Goal: Book appointment/travel/reservation

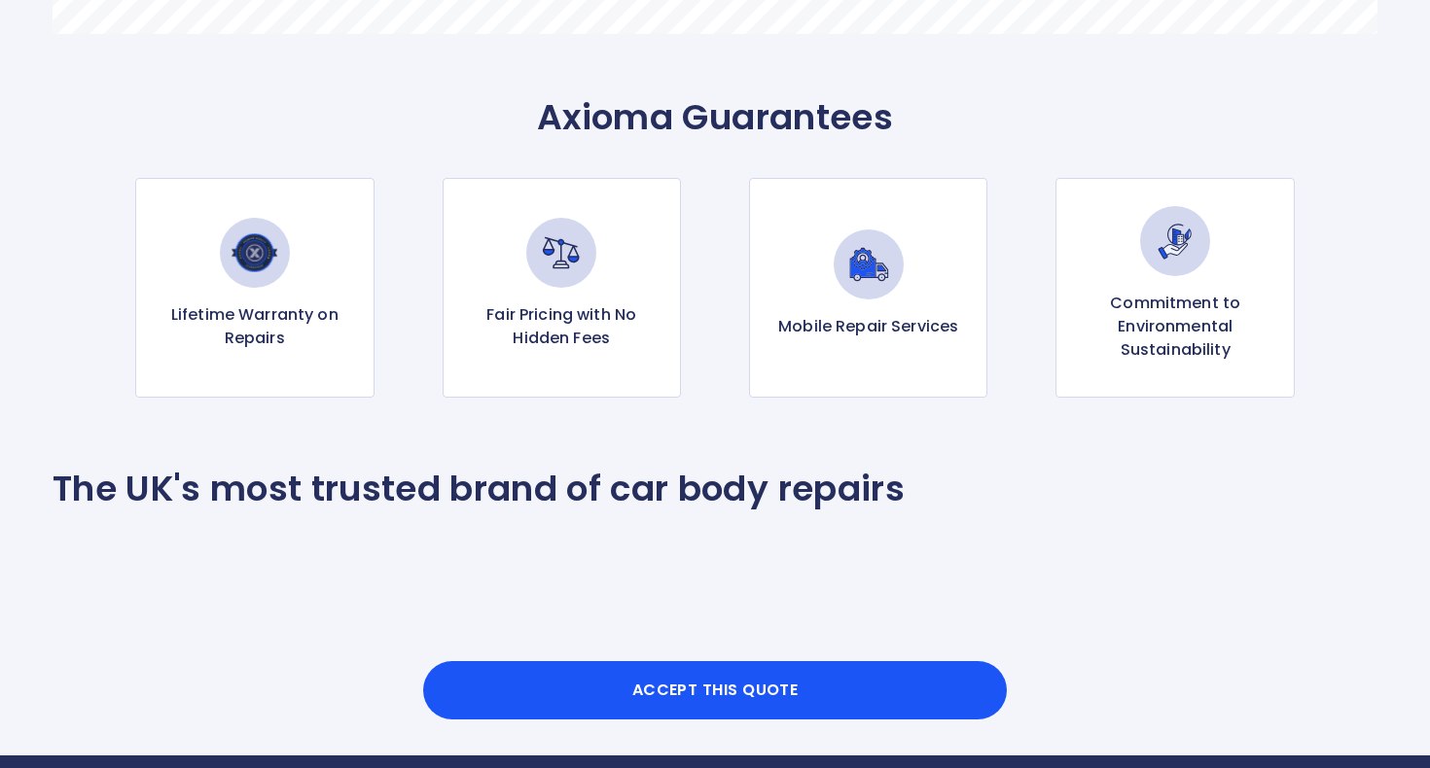
scroll to position [1879, 0]
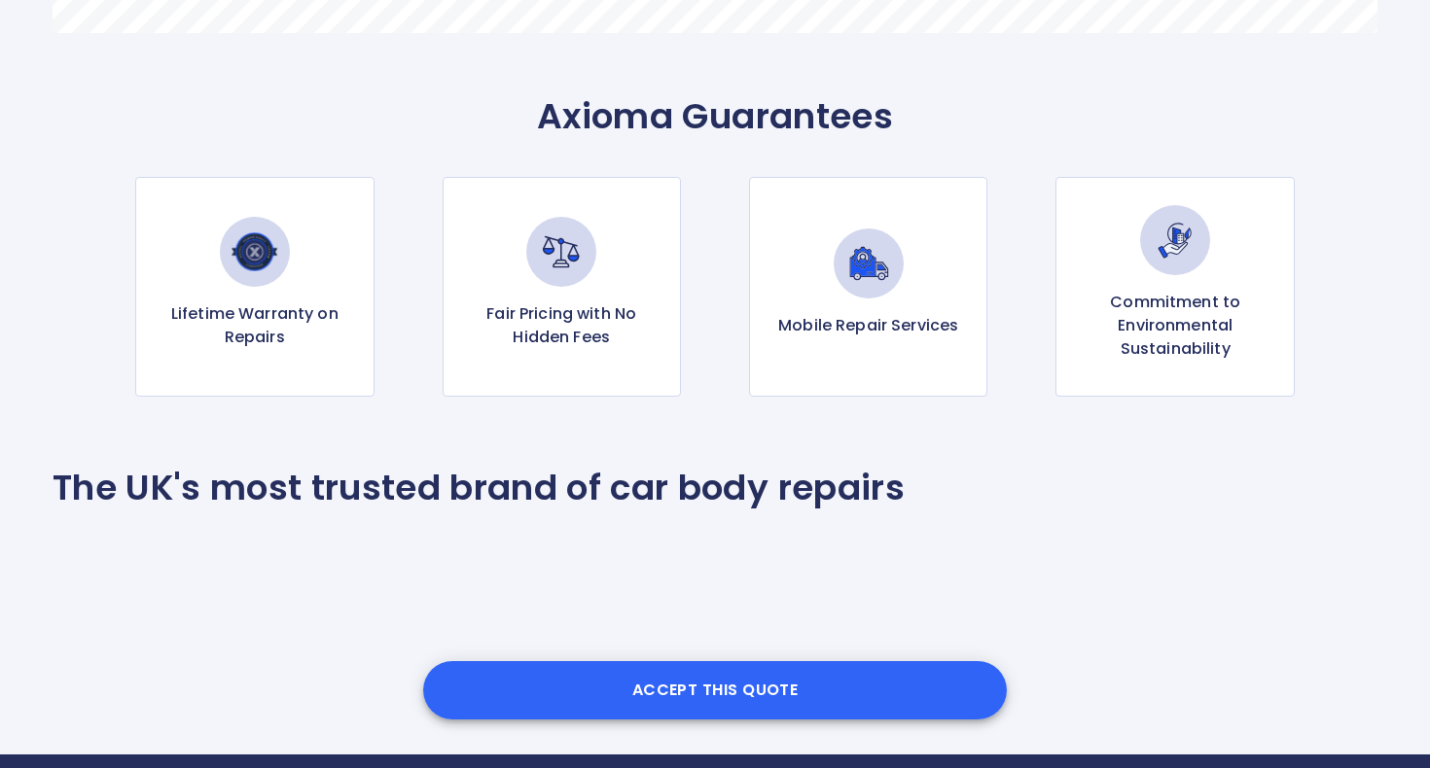
click at [790, 683] on button "Accept this Quote" at bounding box center [715, 690] width 584 height 58
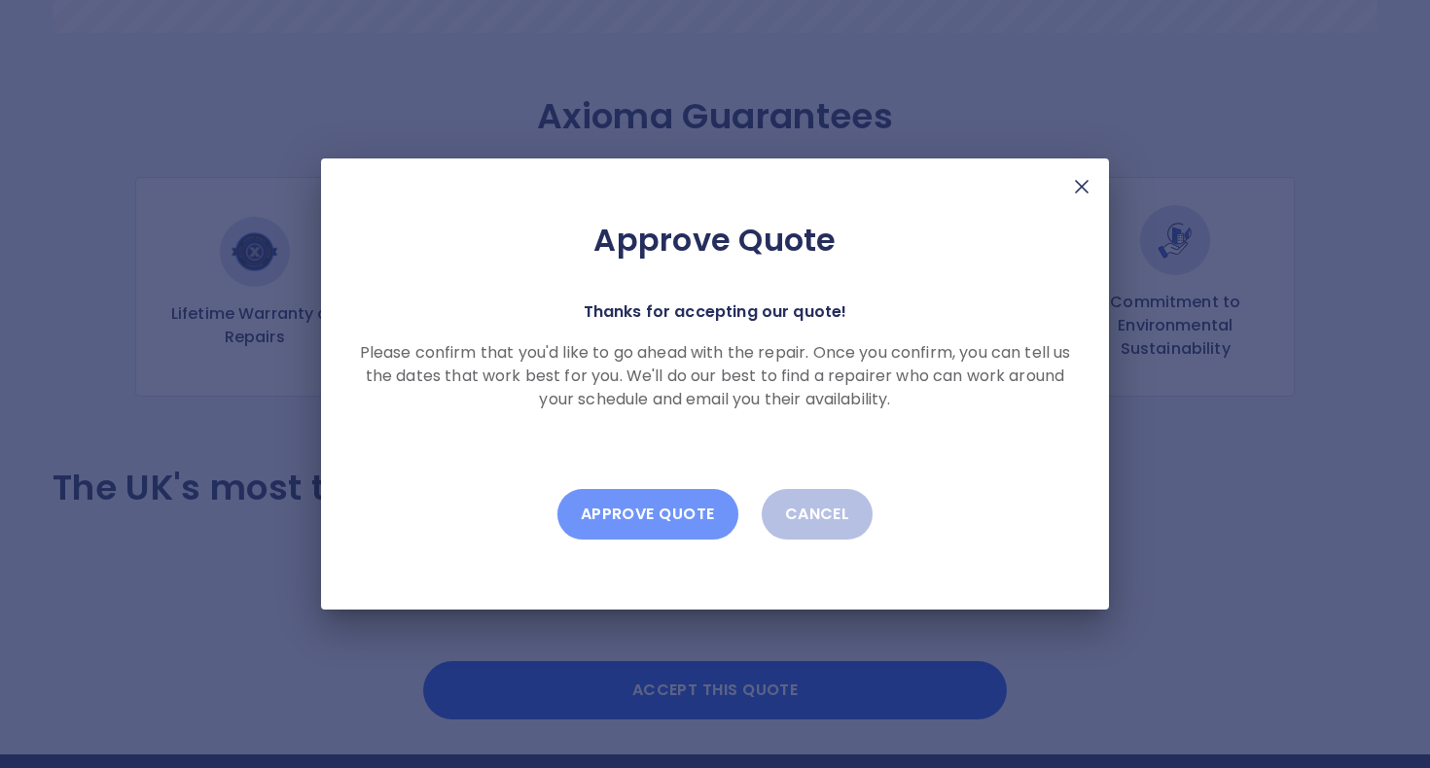
click at [642, 518] on button "Approve Quote" at bounding box center [647, 514] width 181 height 51
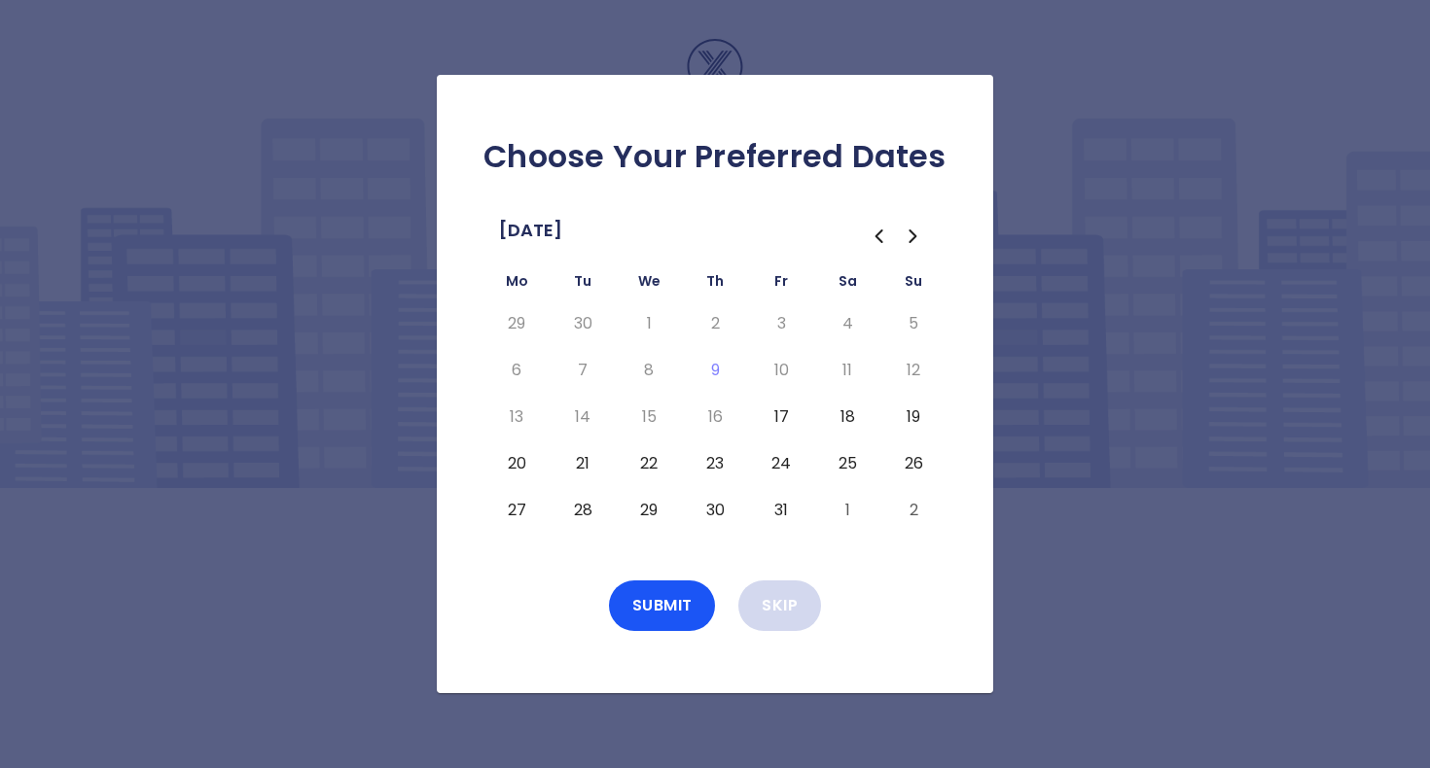
click at [799, 598] on button "Skip" at bounding box center [779, 606] width 83 height 51
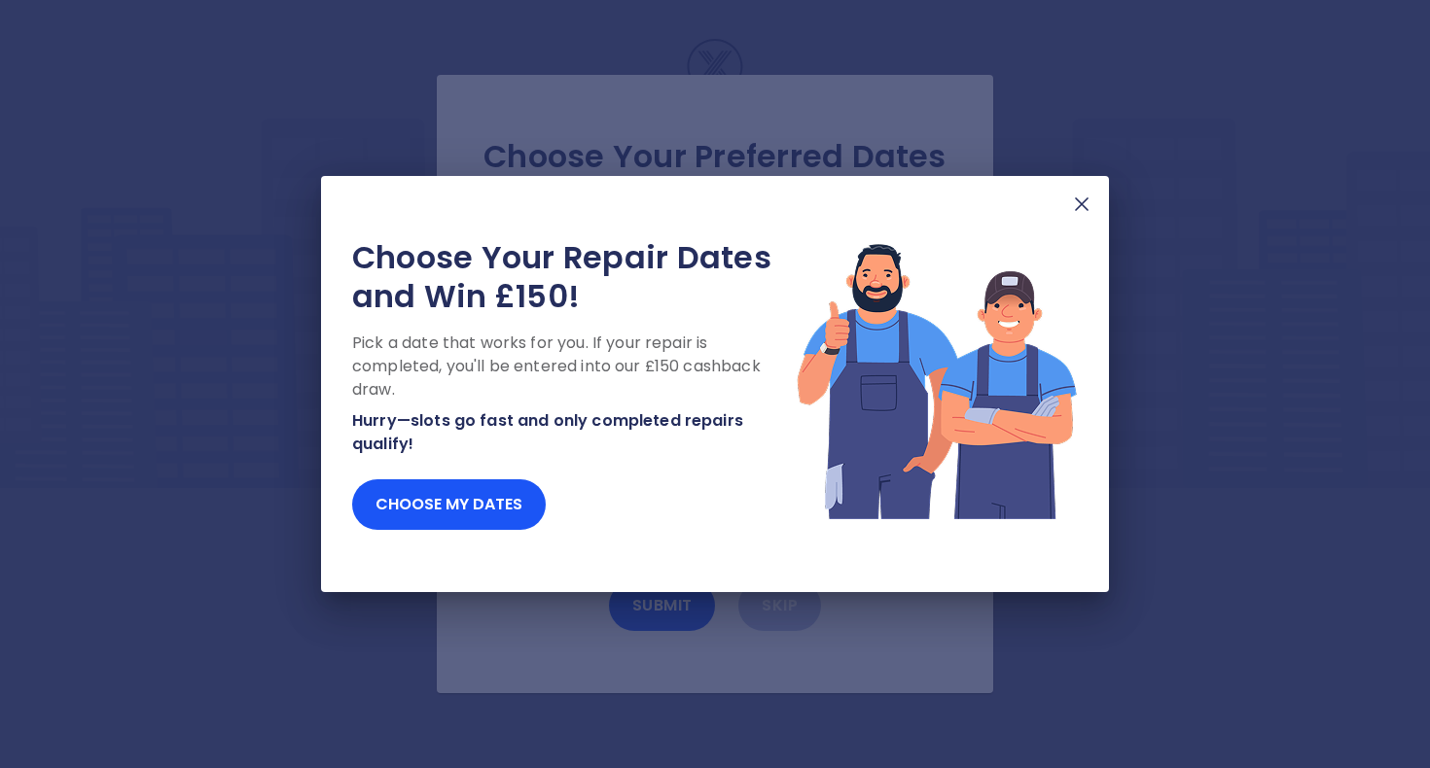
click at [1084, 205] on img at bounding box center [1081, 204] width 23 height 23
click at [485, 508] on button "Choose my dates" at bounding box center [449, 505] width 194 height 51
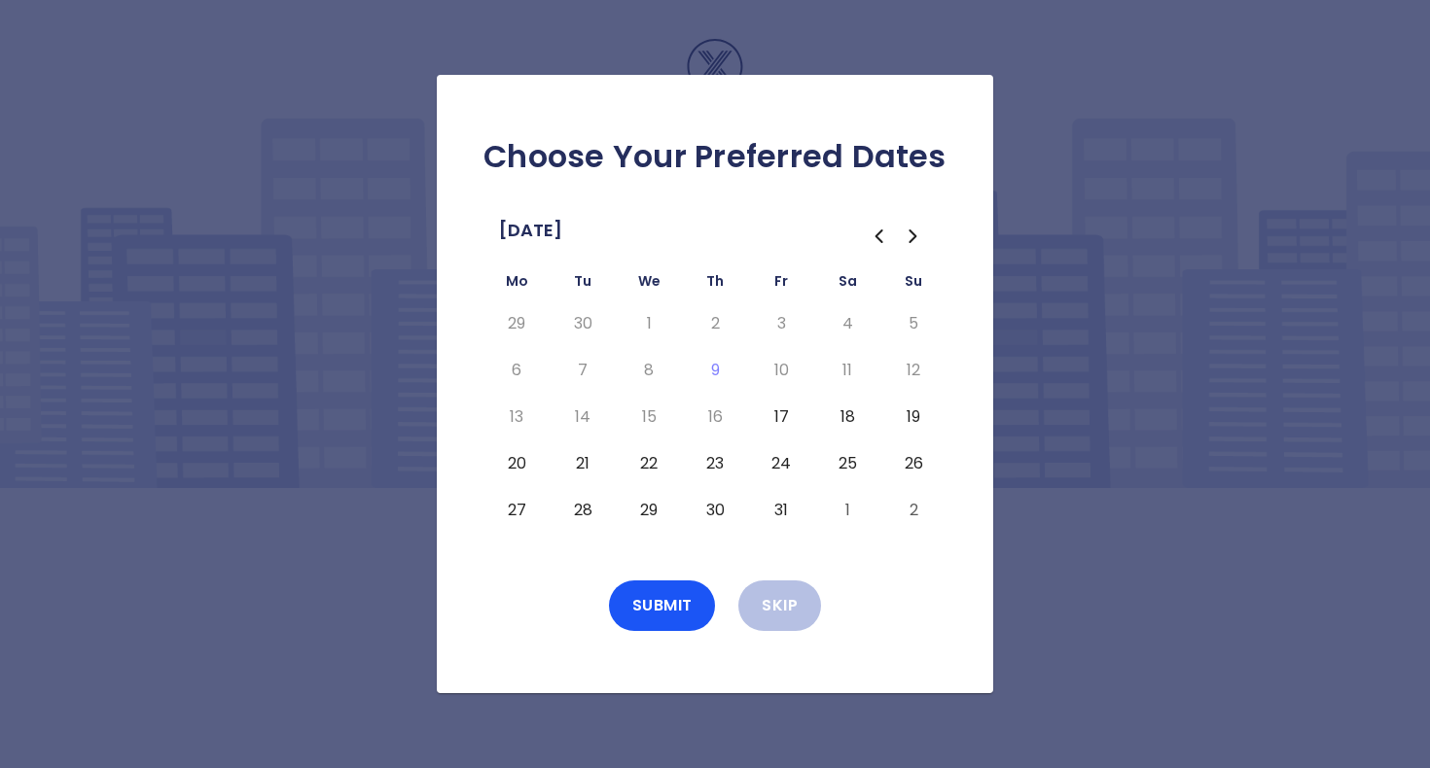
click at [582, 462] on button "21" at bounding box center [582, 463] width 35 height 31
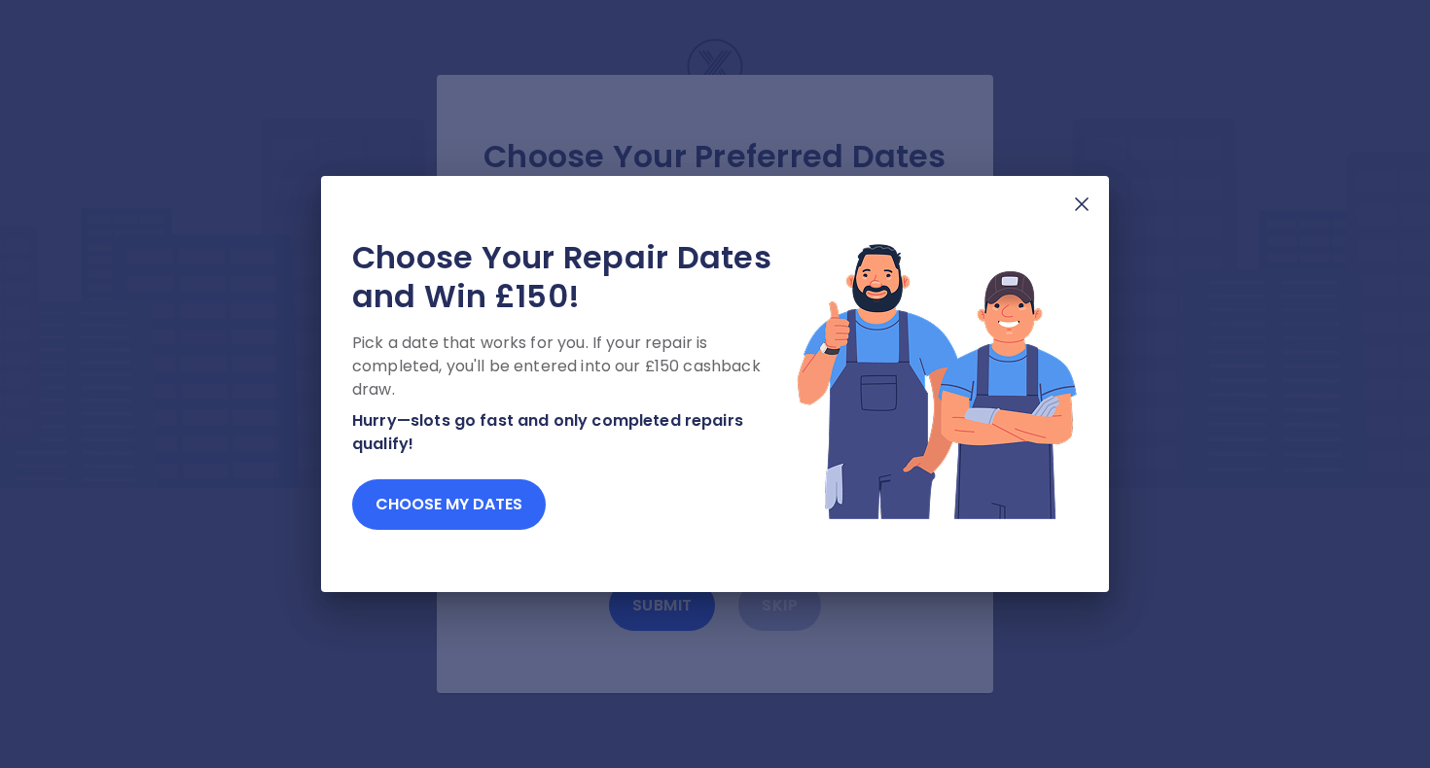
click at [466, 501] on button "Choose my dates" at bounding box center [449, 505] width 194 height 51
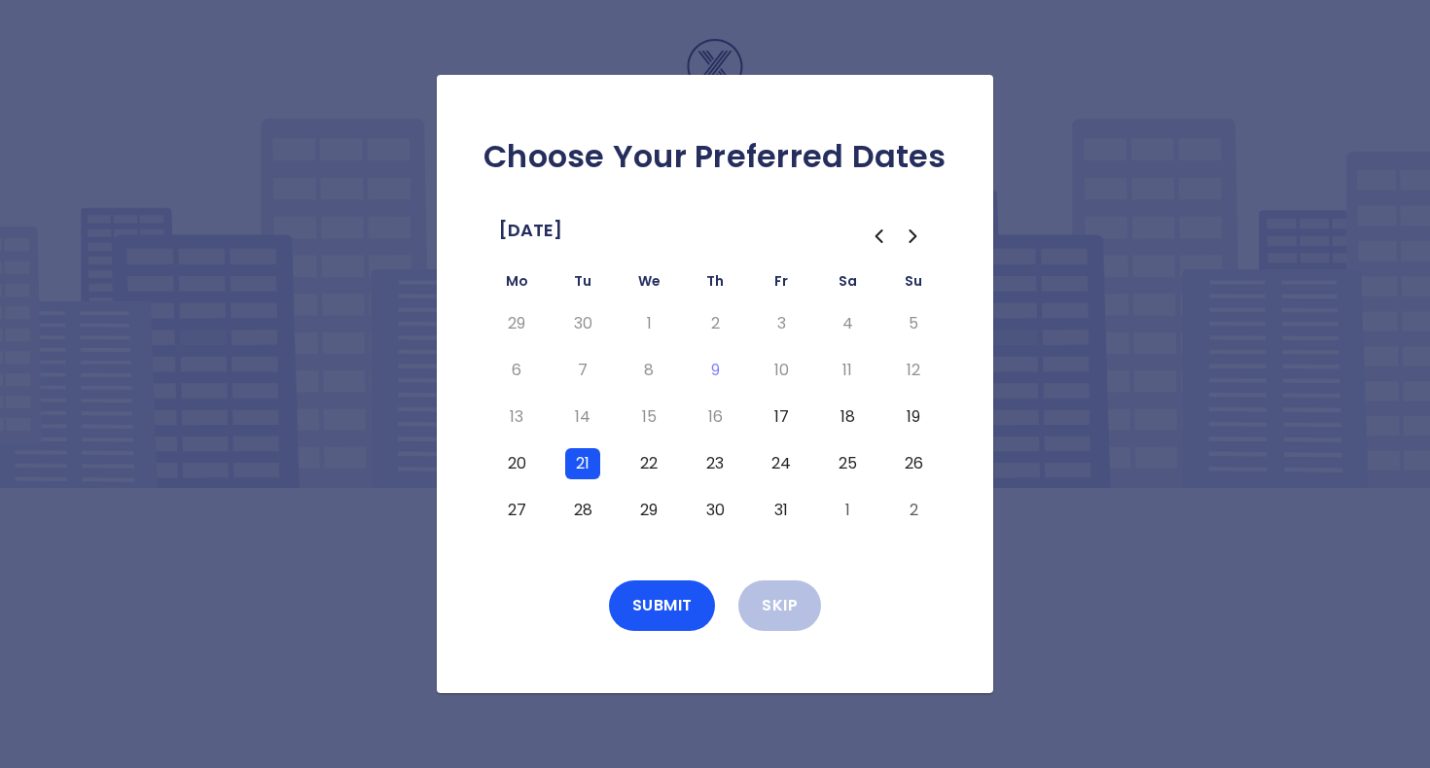
click at [647, 460] on button "22" at bounding box center [648, 463] width 35 height 31
click at [517, 462] on button "20" at bounding box center [516, 463] width 35 height 31
click at [719, 460] on button "23" at bounding box center [714, 463] width 35 height 31
click at [683, 610] on button "Submit" at bounding box center [662, 606] width 107 height 51
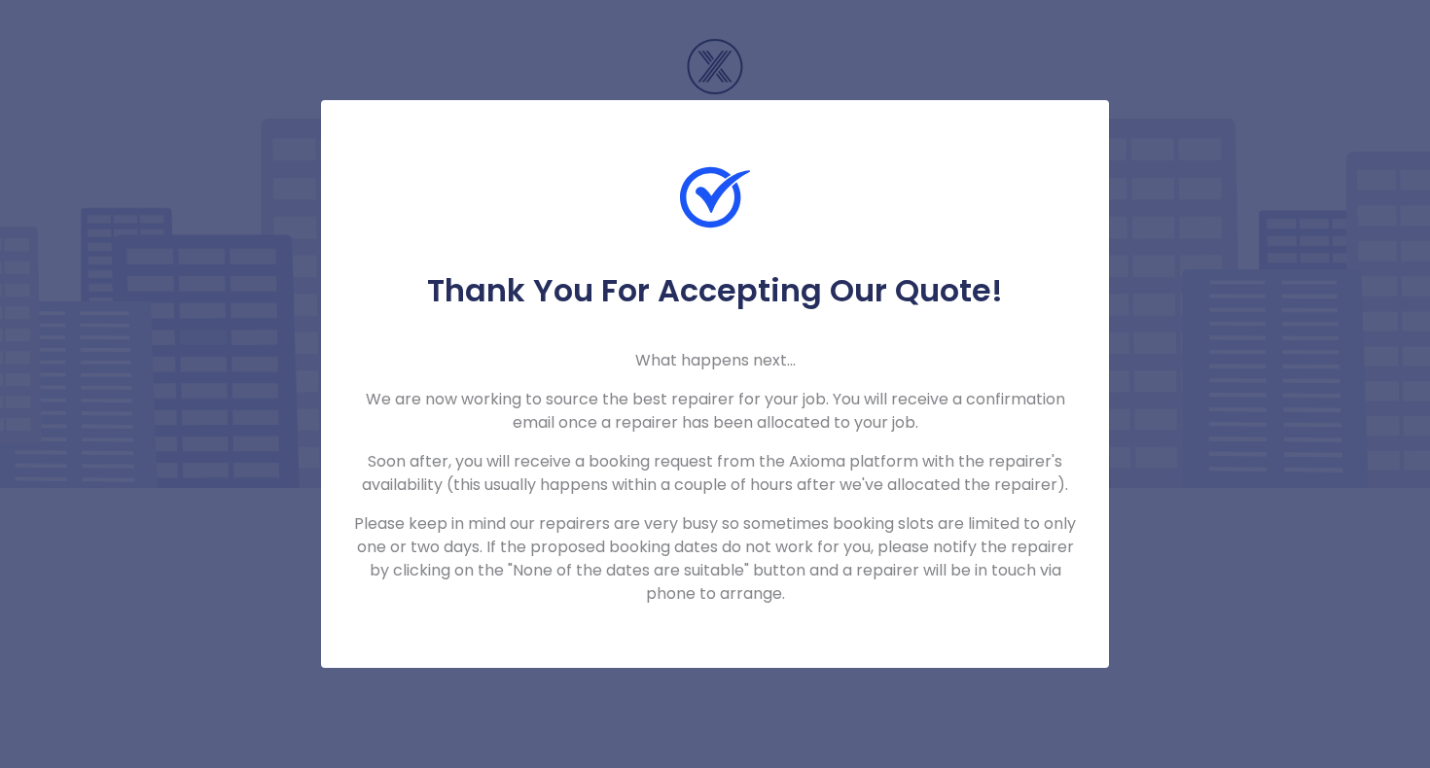
click at [678, 477] on p "Soon after, you will receive a booking request from the Axioma platform with th…" at bounding box center [715, 473] width 726 height 47
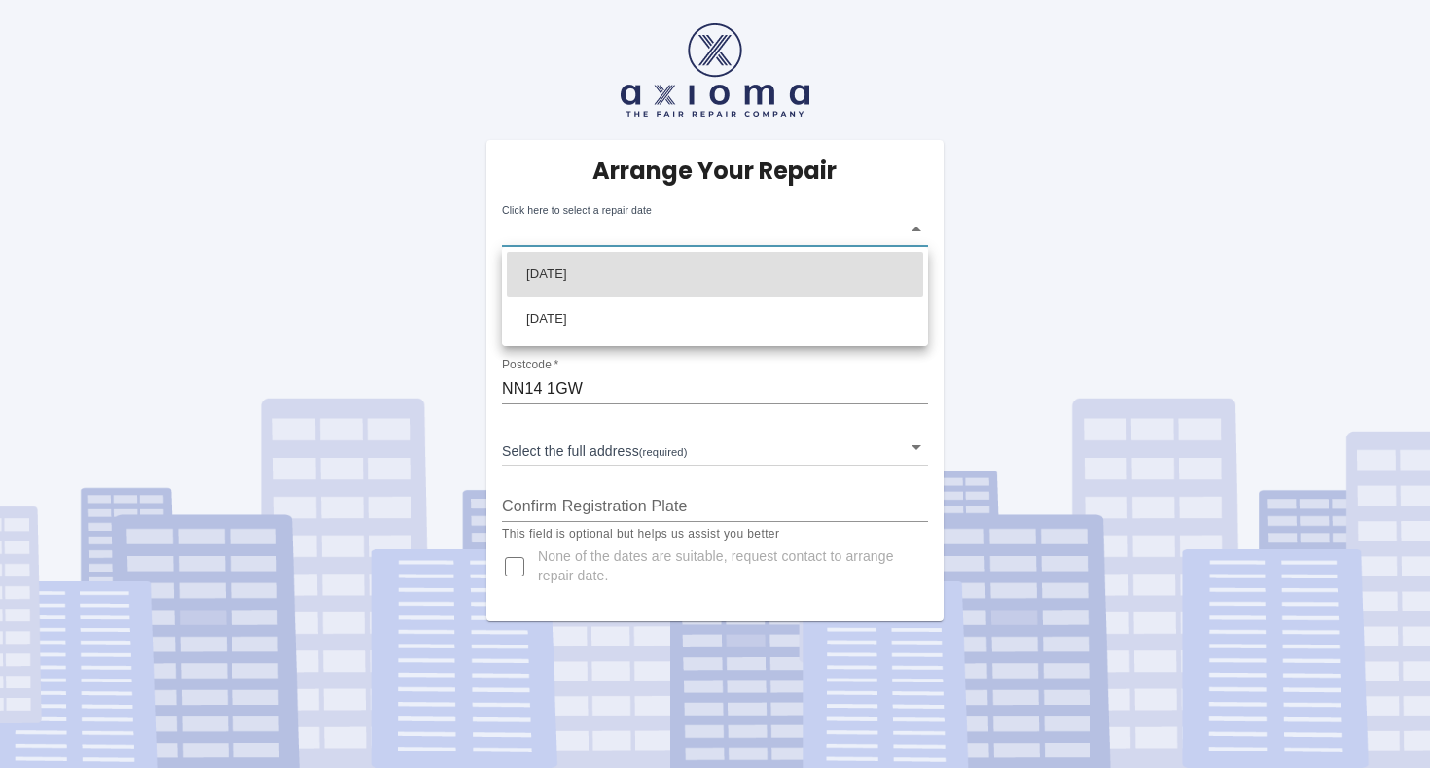
click at [670, 231] on body "Arrange Your Repair Click here to select a repair date ​ Phone Number   * 07717…" at bounding box center [715, 384] width 1430 height 768
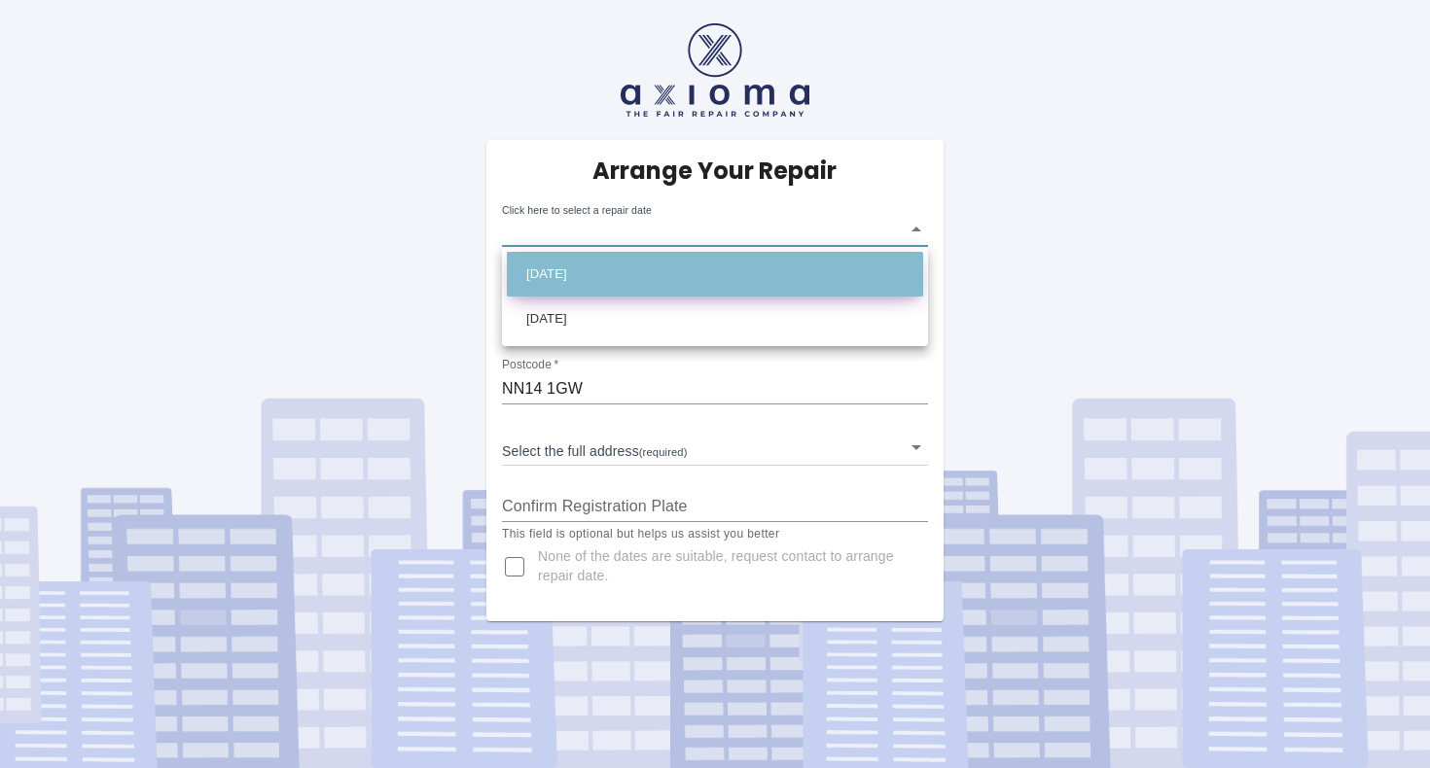
click at [736, 272] on li "Wed Oct 22 2025" at bounding box center [715, 274] width 416 height 45
type input "2025-10-22T00:00:00.000Z"
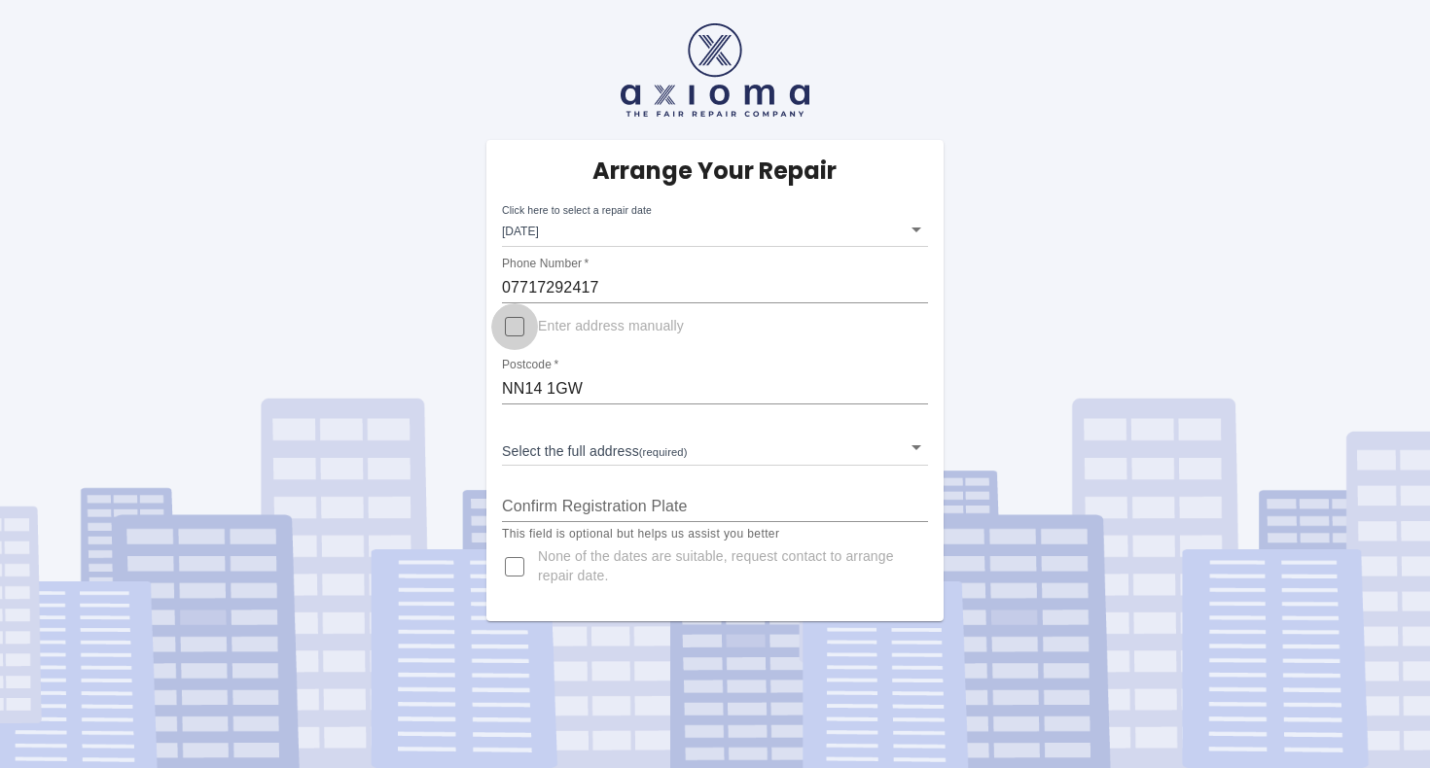
click at [515, 326] on input "Enter address manually" at bounding box center [514, 326] width 47 height 47
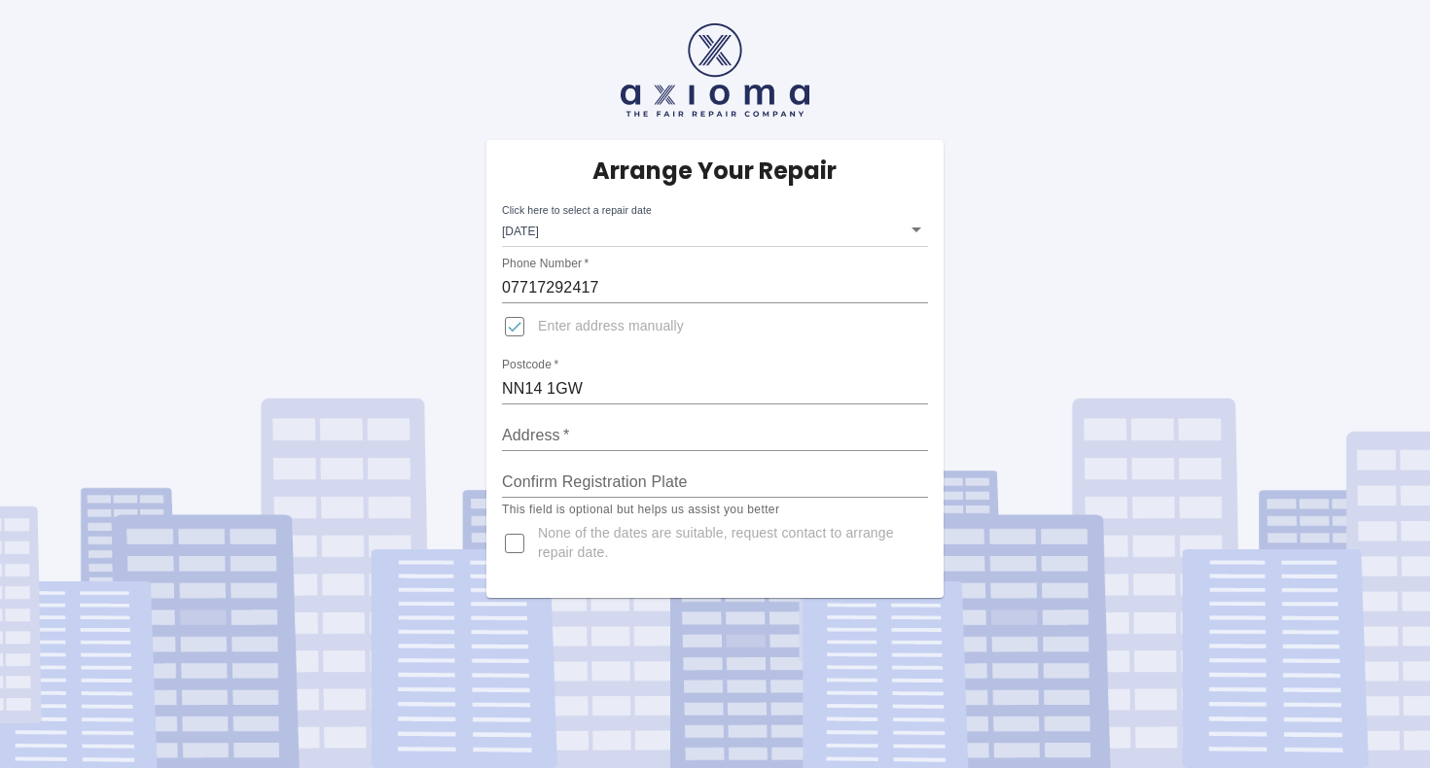
click at [516, 325] on input "Enter address manually" at bounding box center [514, 326] width 47 height 47
checkbox input "false"
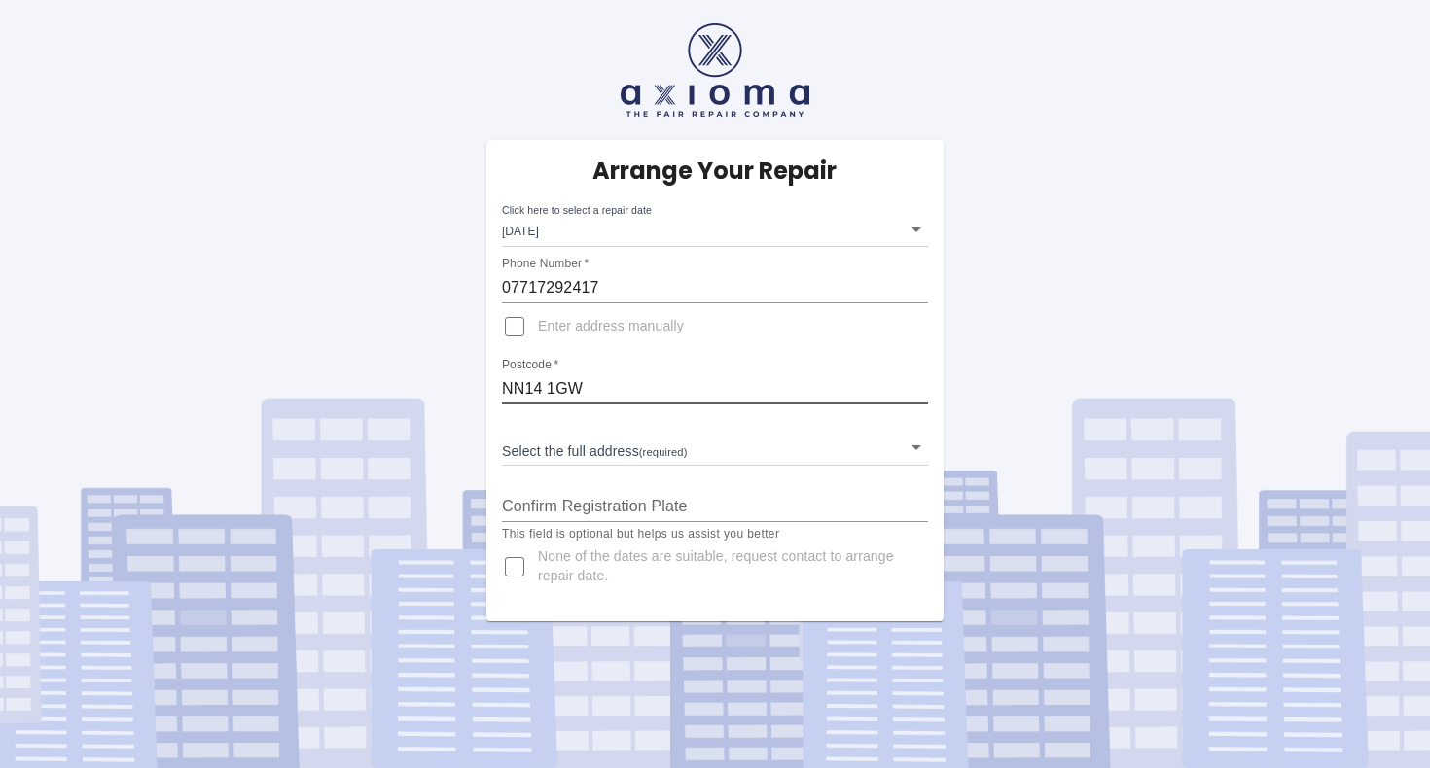
drag, startPoint x: 616, startPoint y: 395, endPoint x: 477, endPoint y: 375, distance: 140.4
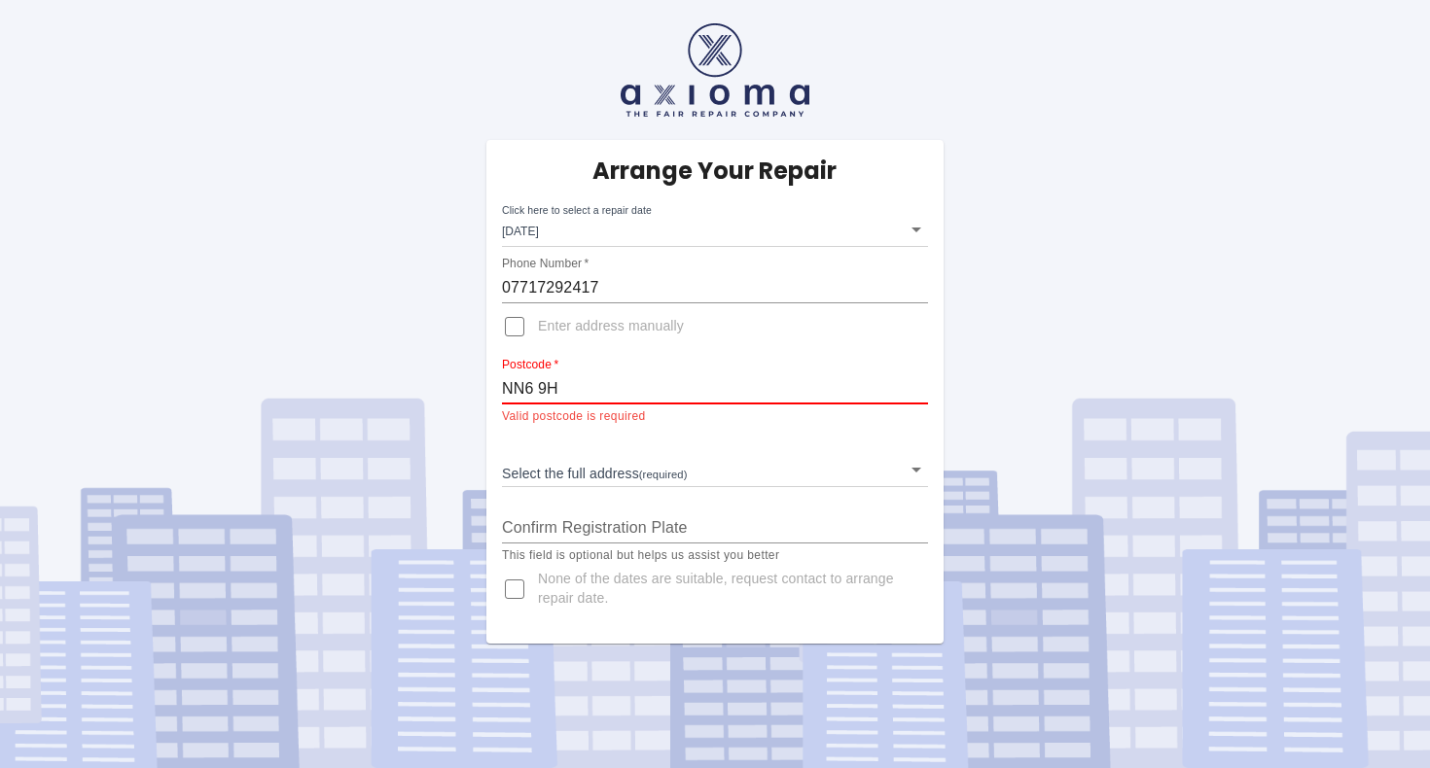
type input "NN6 9HF"
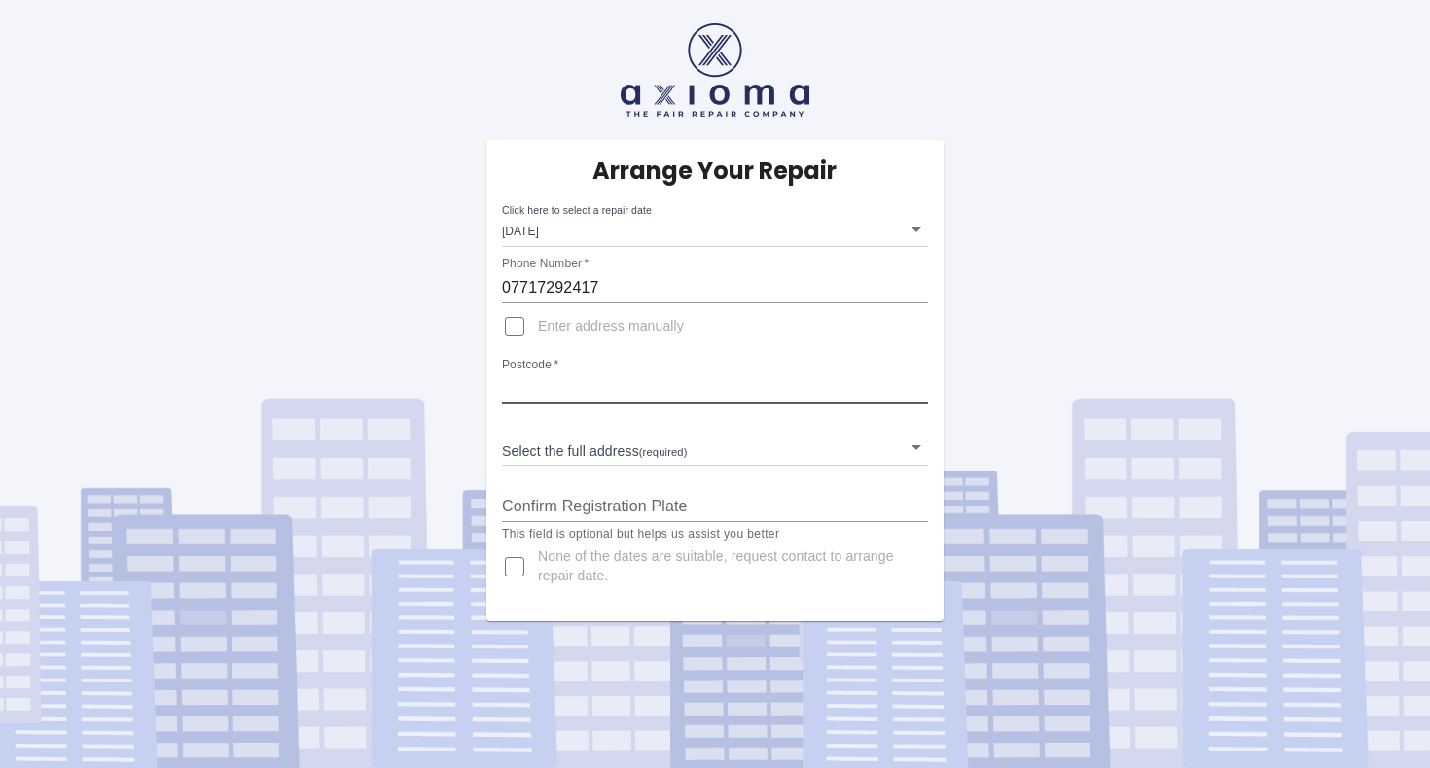
type input "NN6 9HF"
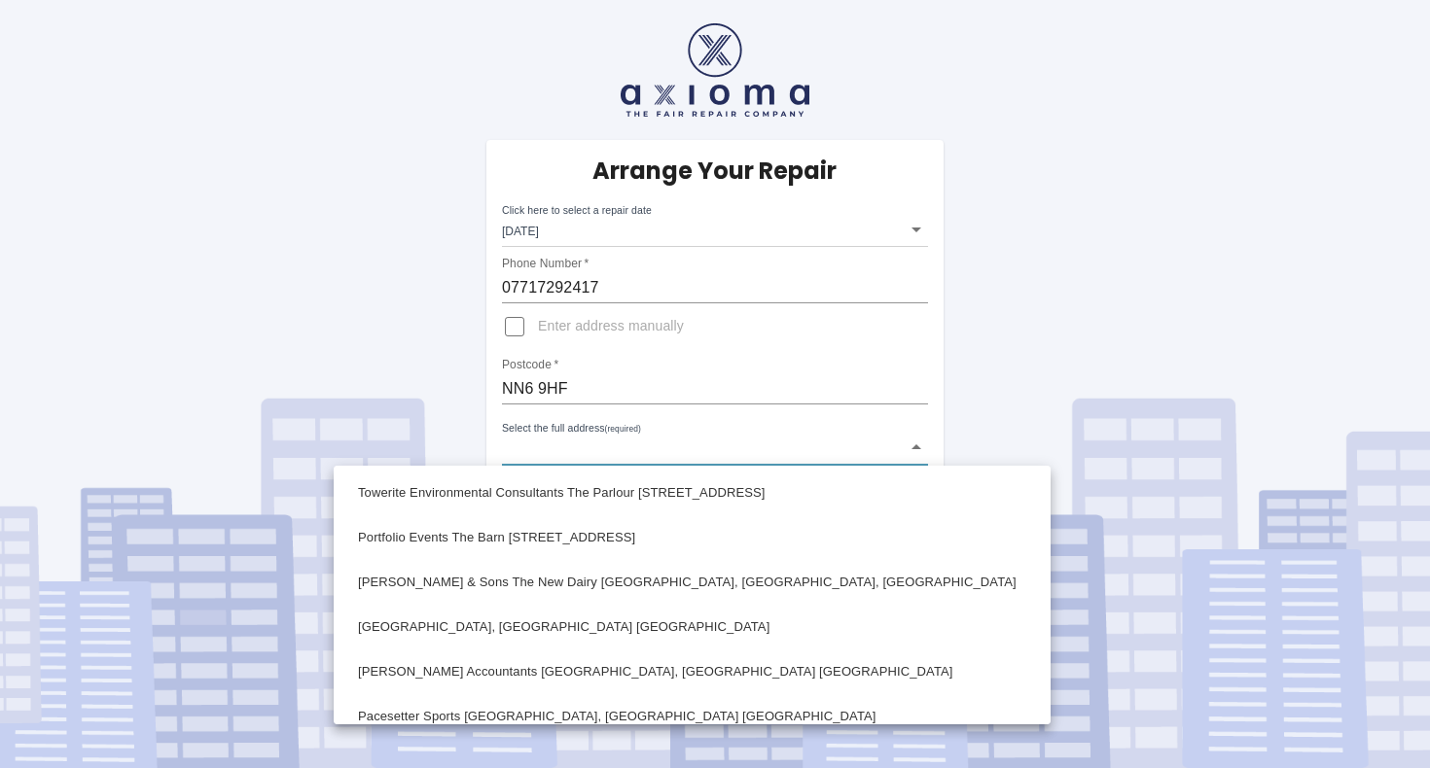
click at [588, 453] on body "Arrange Your Repair Click here to select a repair date Wed Oct 22 2025 2025-10-…" at bounding box center [715, 384] width 1430 height 768
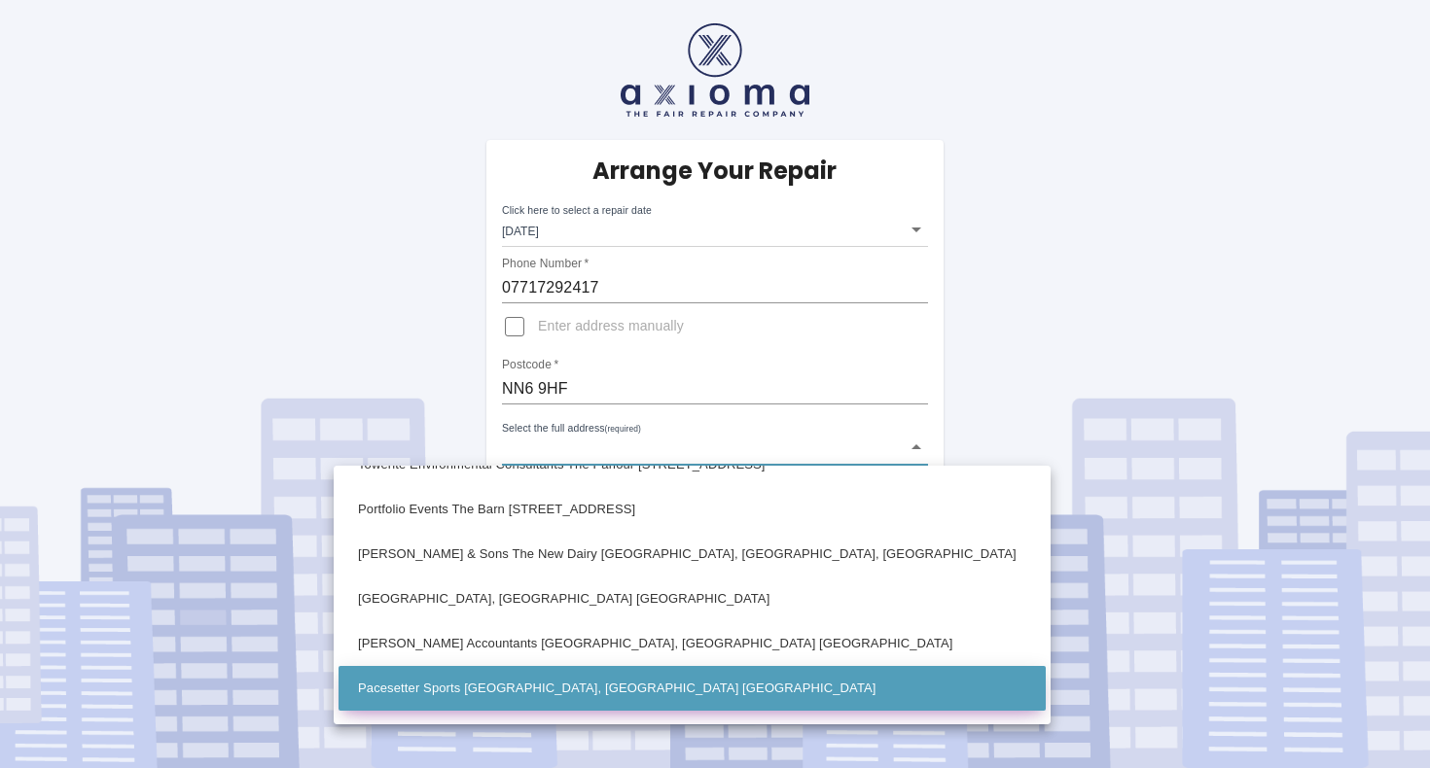
scroll to position [8, 0]
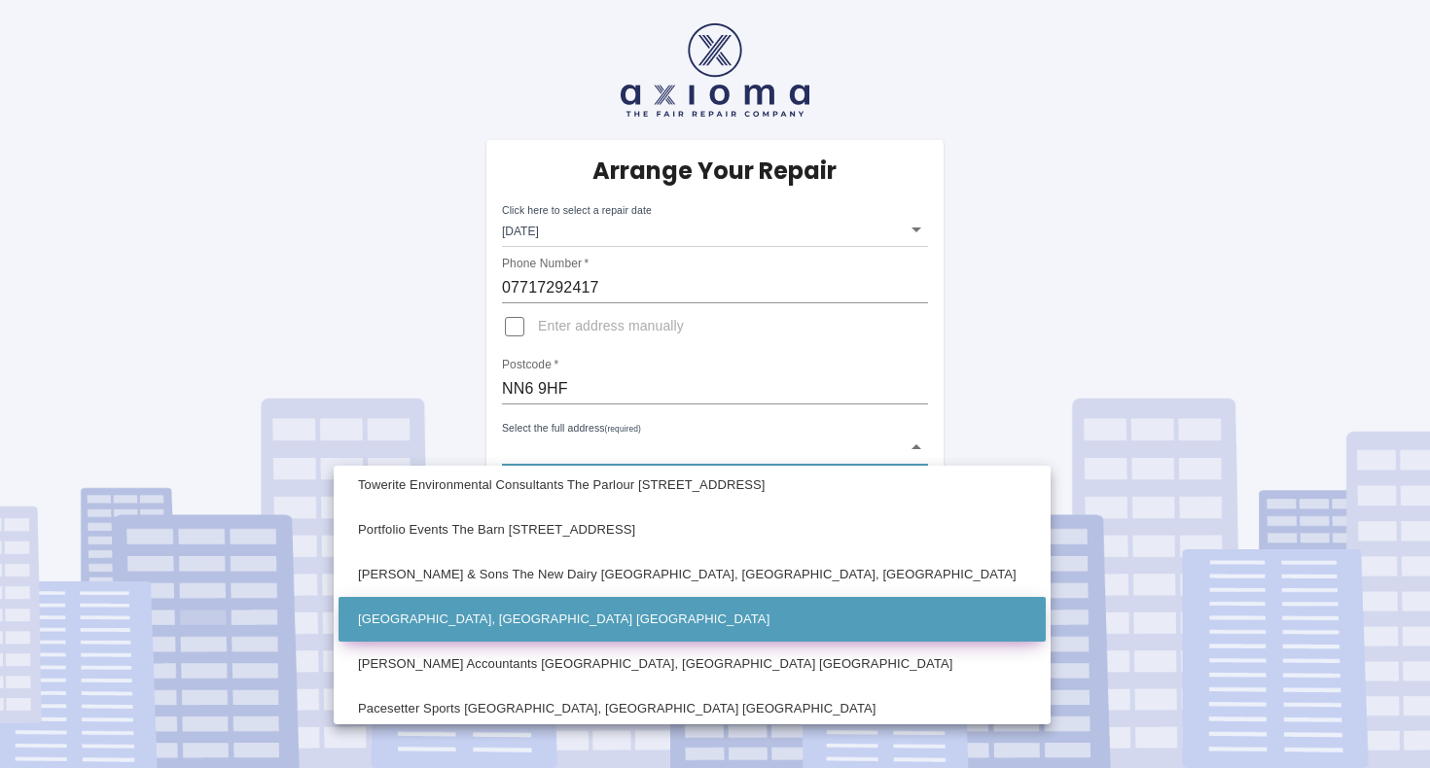
click at [585, 610] on li "Lamport Manor Old Road Lamport, Northampton Northamptonshire" at bounding box center [691, 619] width 707 height 45
type input "Lamport Manor Old Road Lamport, Northampton Northamptonshire"
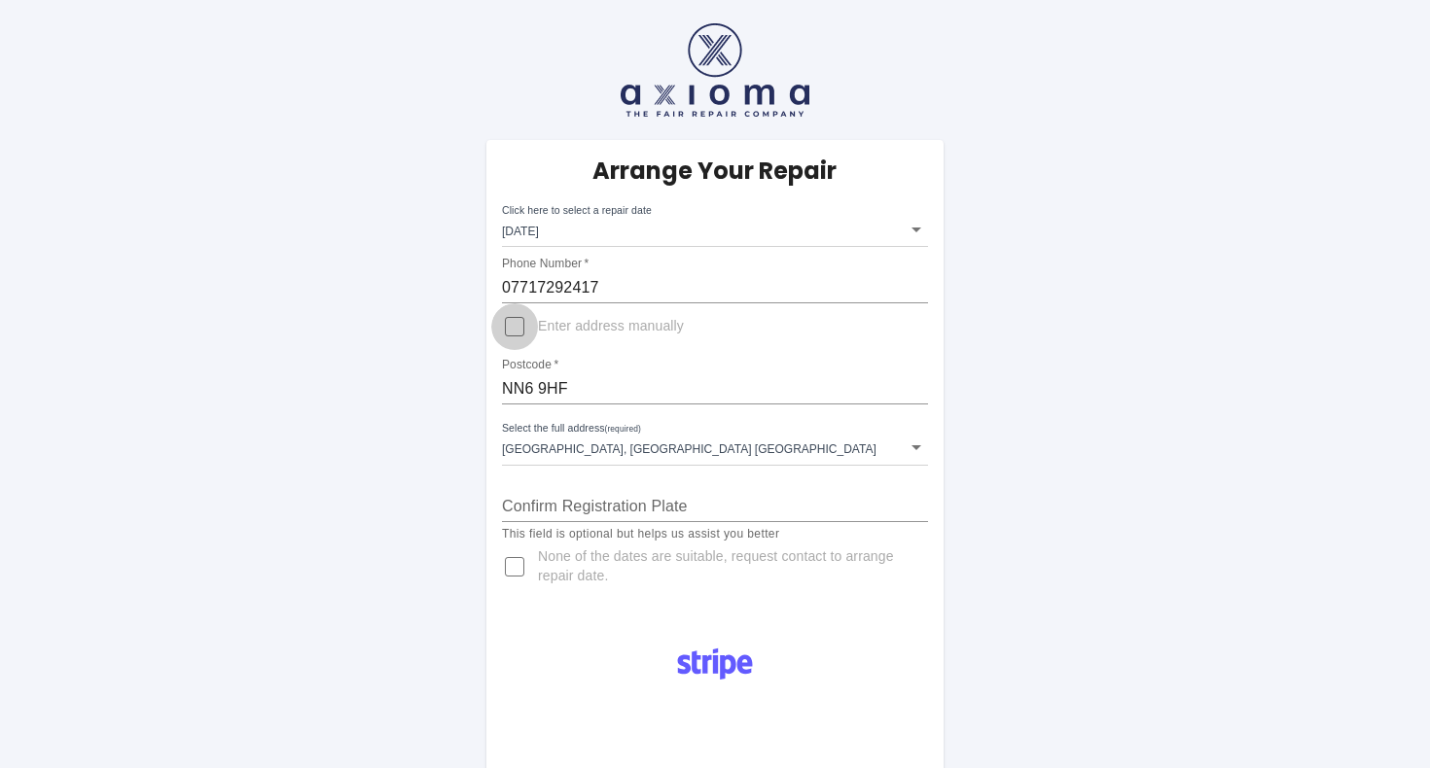
click at [492, 318] on input "Enter address manually" at bounding box center [514, 326] width 47 height 47
checkbox input "true"
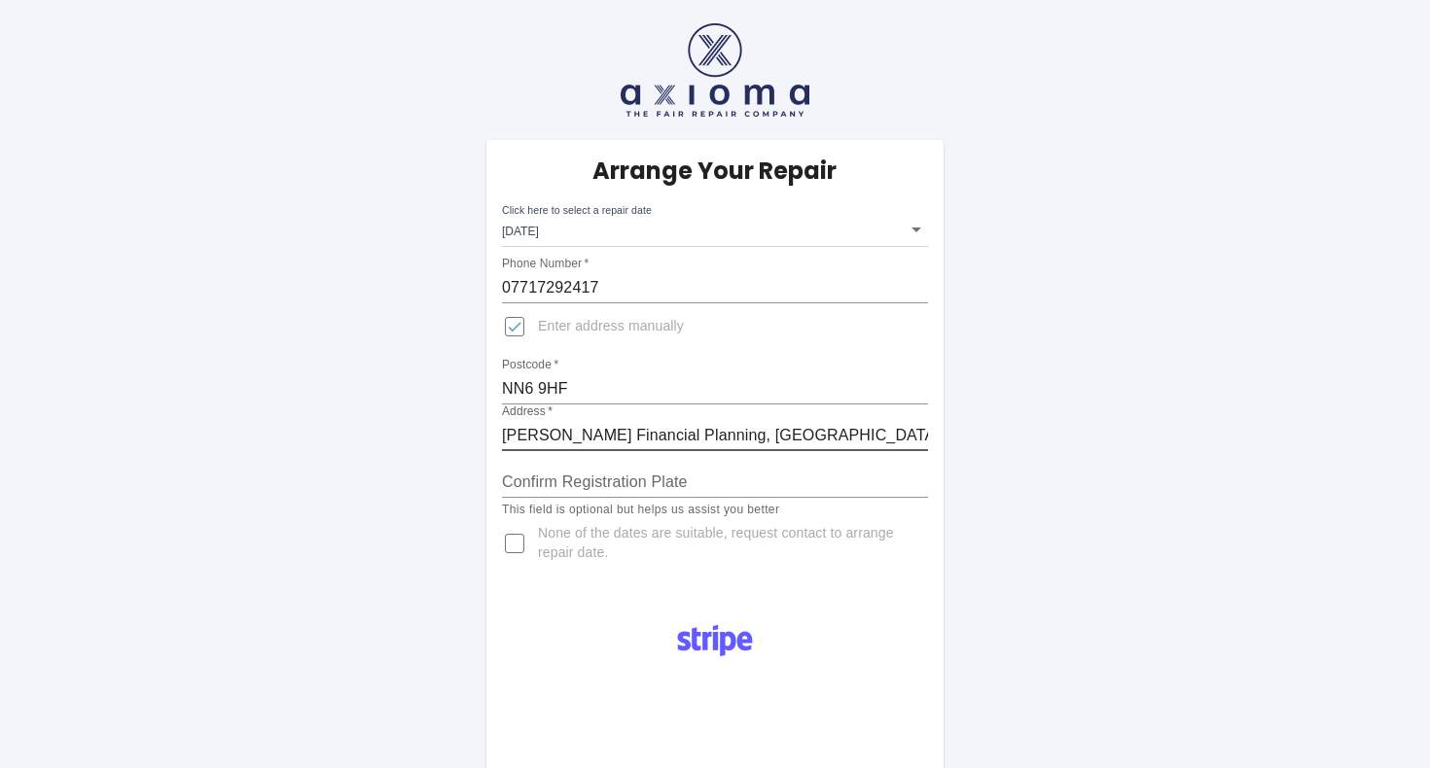
click at [827, 437] on input "O'Sullivan Financial Planning, Lamport Manor Old Road Lamport, Northampton Nort…" at bounding box center [715, 435] width 426 height 31
type input "O'Sullivan Financial Planning, Lamport Manor, Old Road Lamport, Northampton, No…"
click at [743, 478] on input "Confirm Registration Plate" at bounding box center [715, 482] width 426 height 31
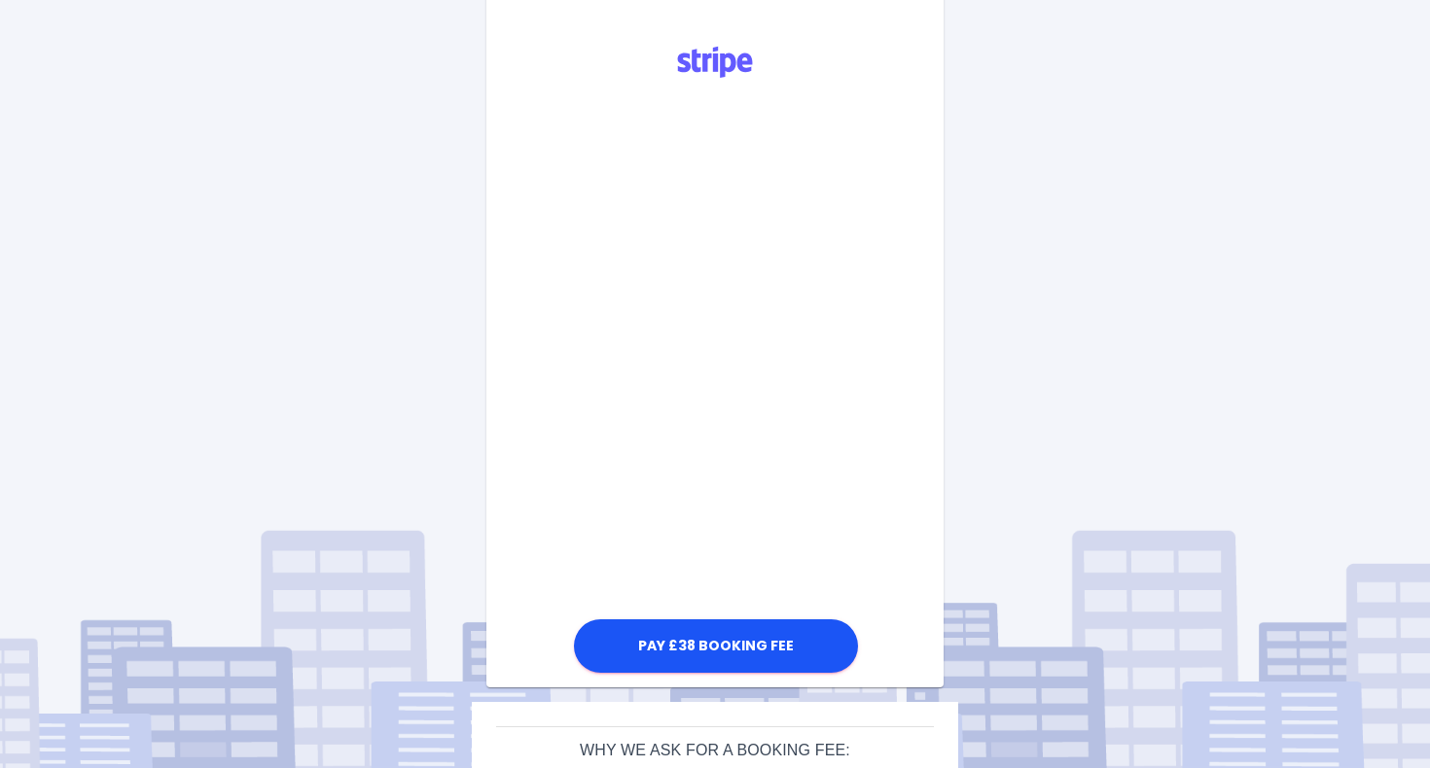
scroll to position [423, 0]
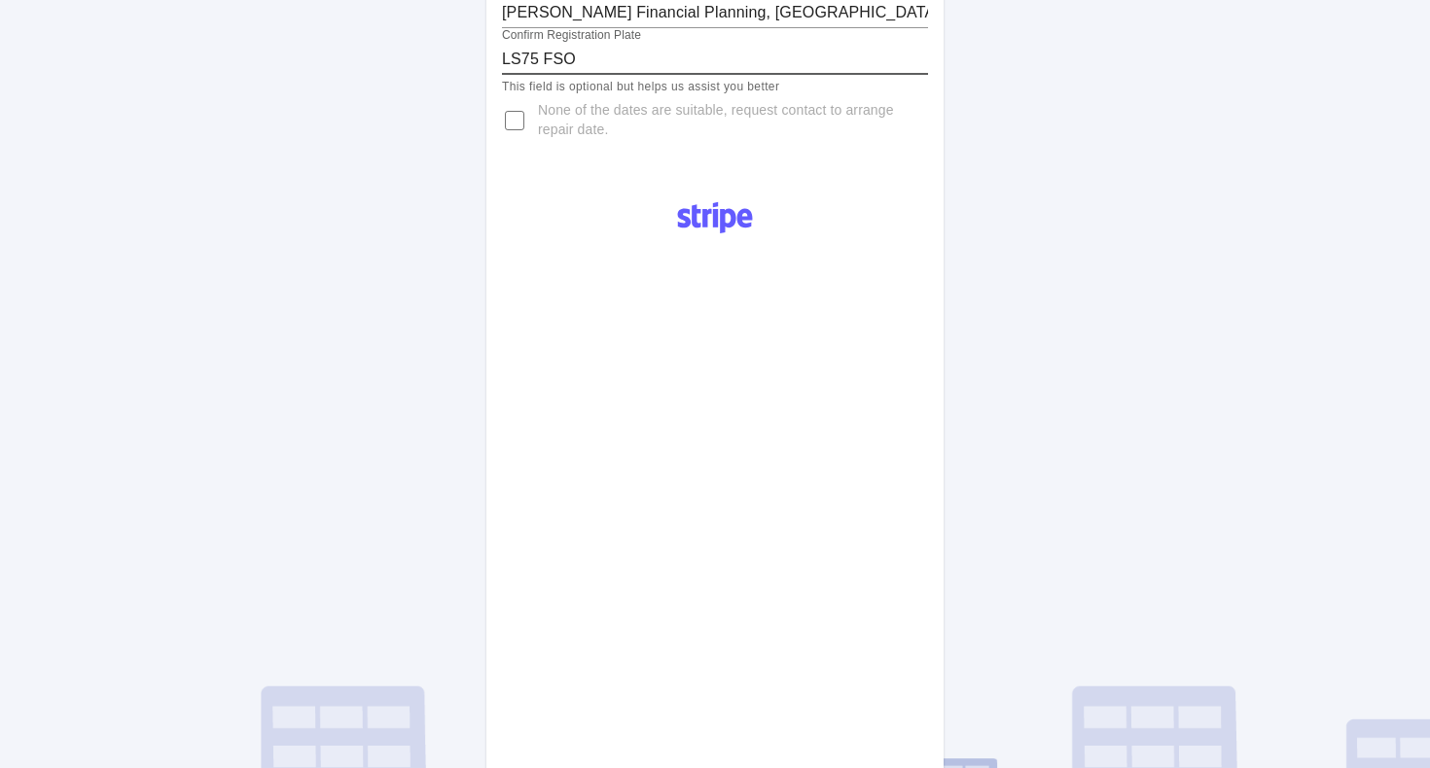
type input "LS75 FSO"
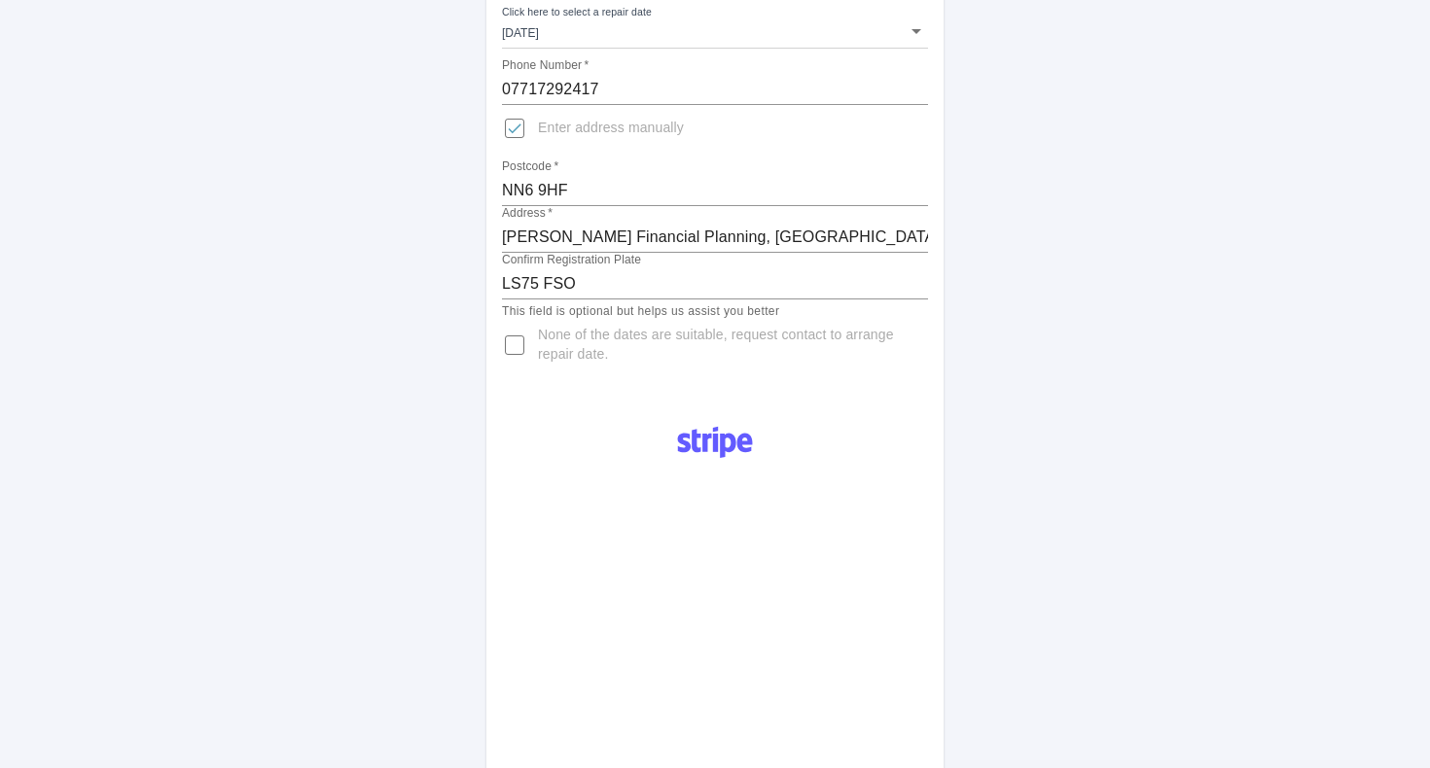
scroll to position [196, 0]
click at [601, 191] on input "NN6 9HF" at bounding box center [715, 193] width 426 height 31
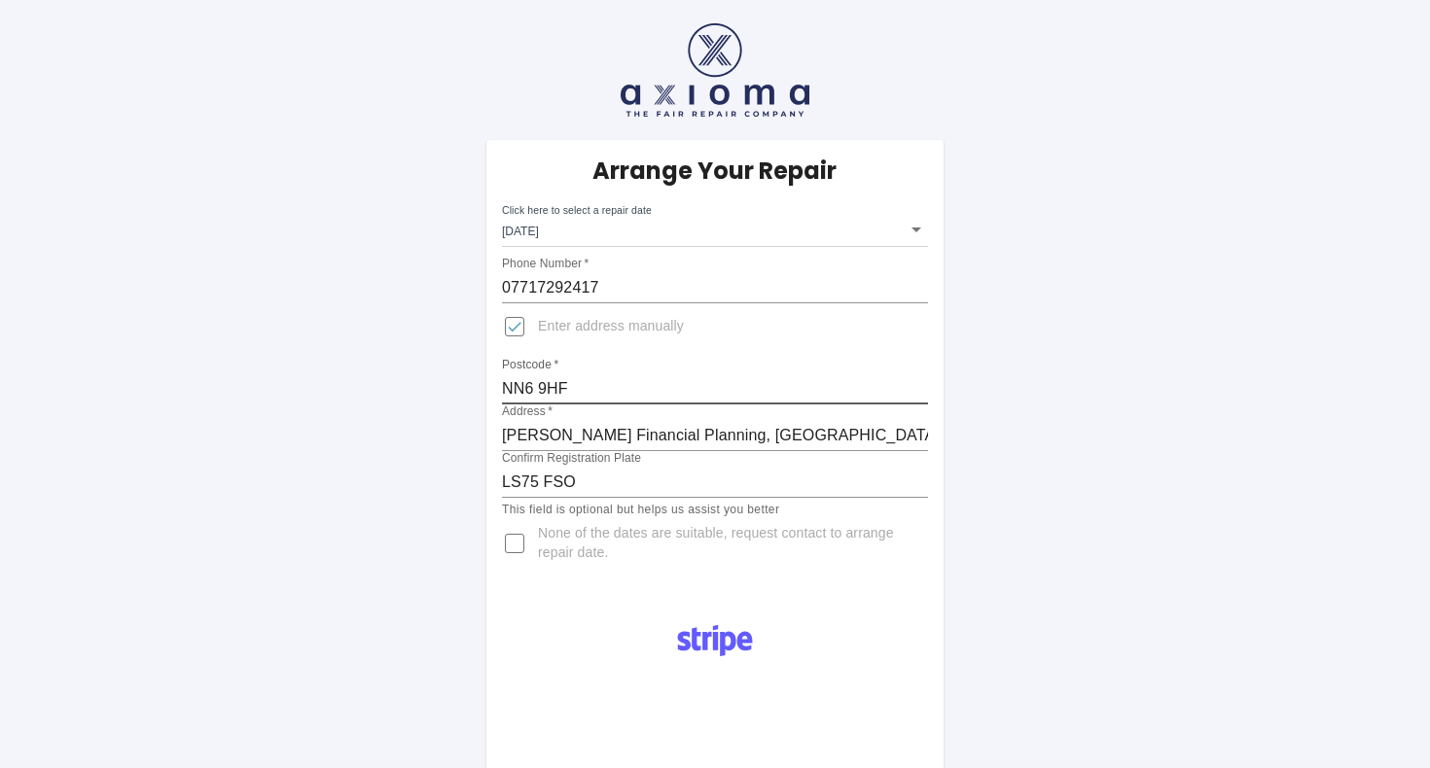
scroll to position [0, 0]
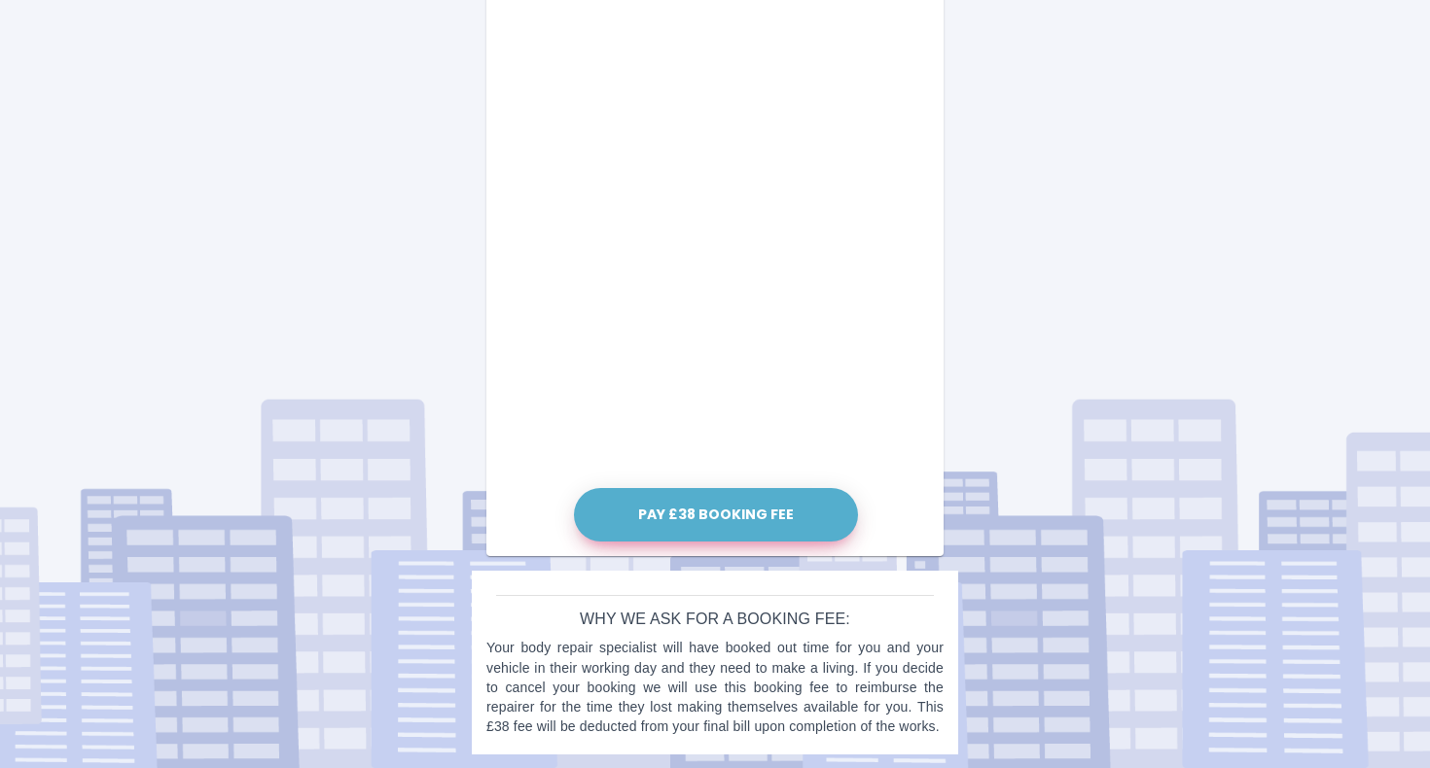
type input "NN6 9HF"
click at [730, 519] on button "Pay £38 Booking Fee" at bounding box center [716, 514] width 284 height 53
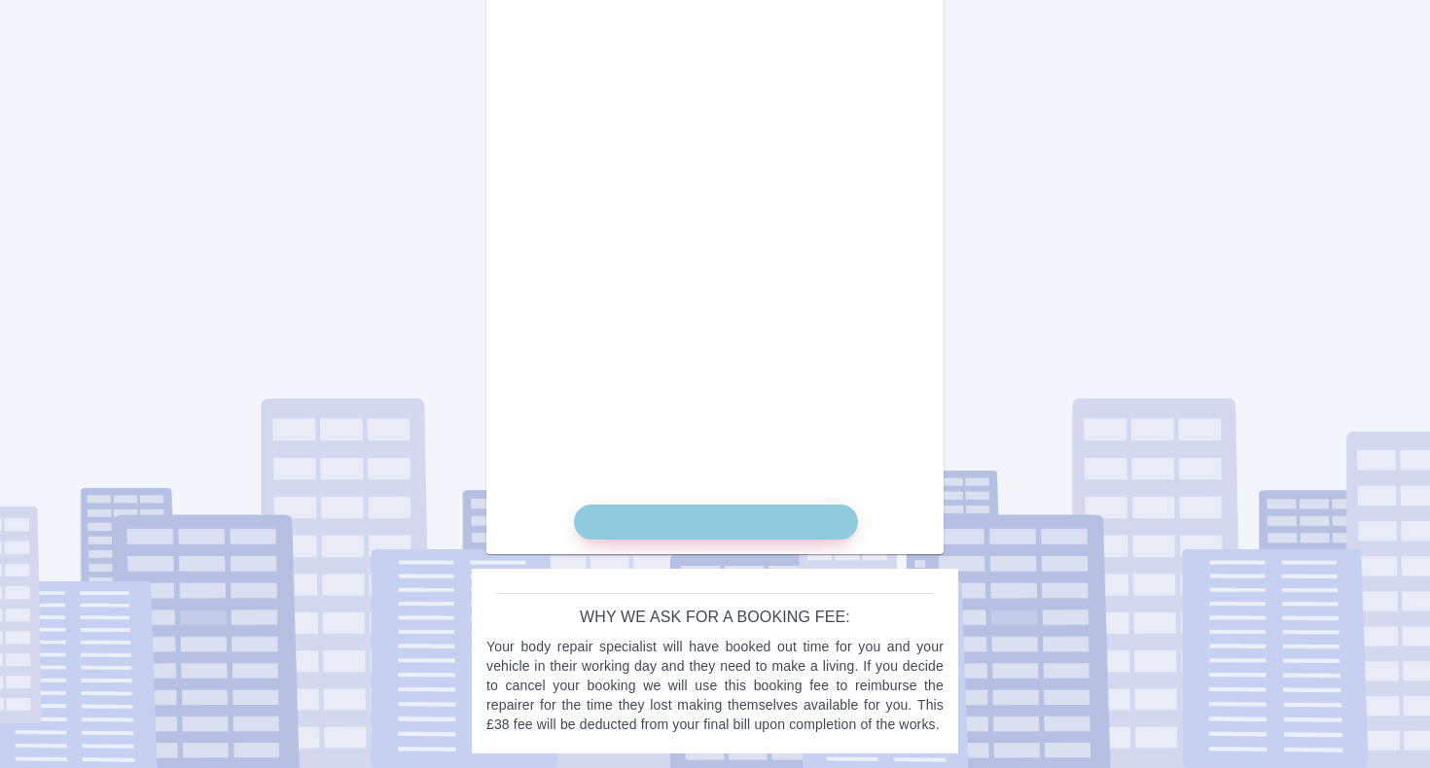
scroll to position [1086, 0]
